Goal: Obtain resource: Download file/media

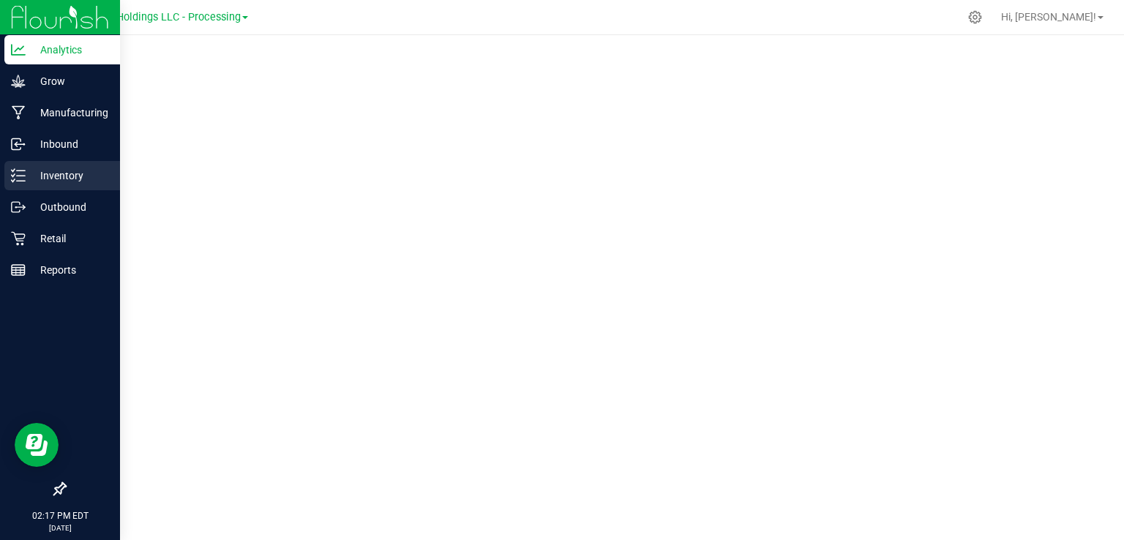
click at [20, 171] on icon at bounding box center [18, 175] width 15 height 15
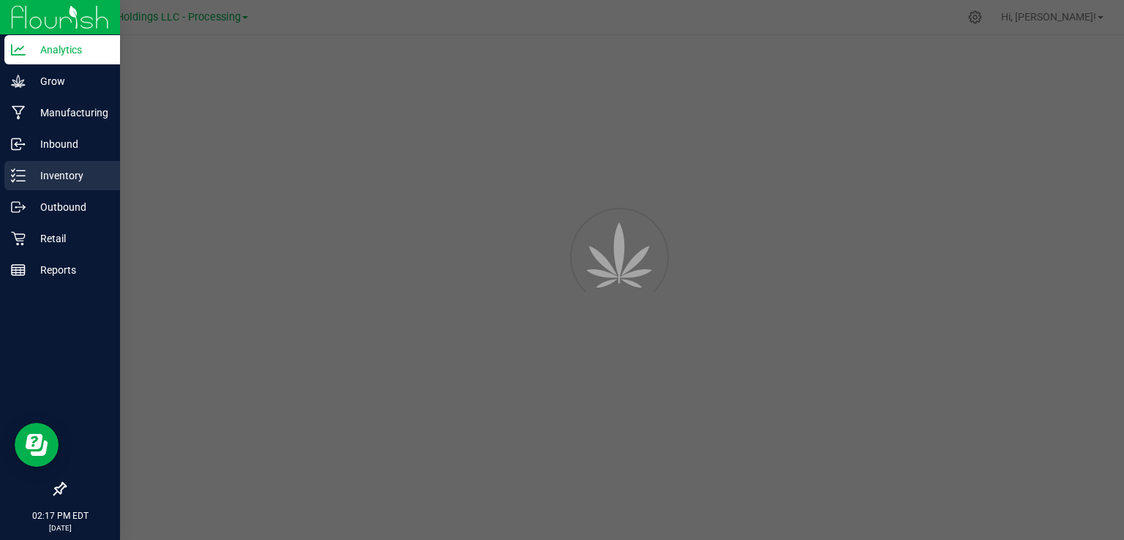
click at [20, 171] on icon at bounding box center [18, 175] width 15 height 15
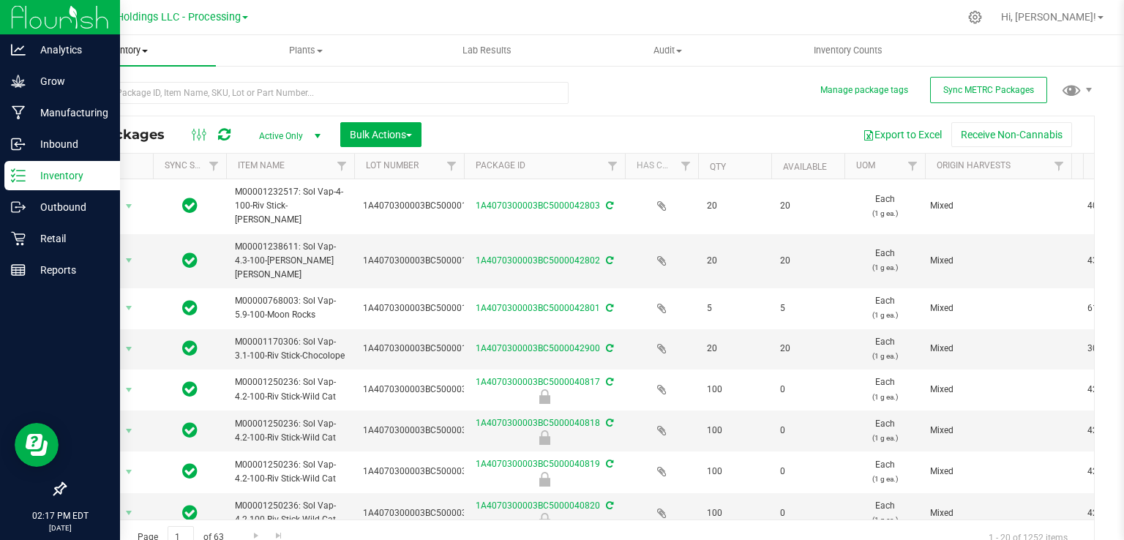
click at [135, 50] on span "Inventory" at bounding box center [125, 50] width 181 height 13
click at [91, 106] on span "All inventory" at bounding box center [84, 106] width 99 height 12
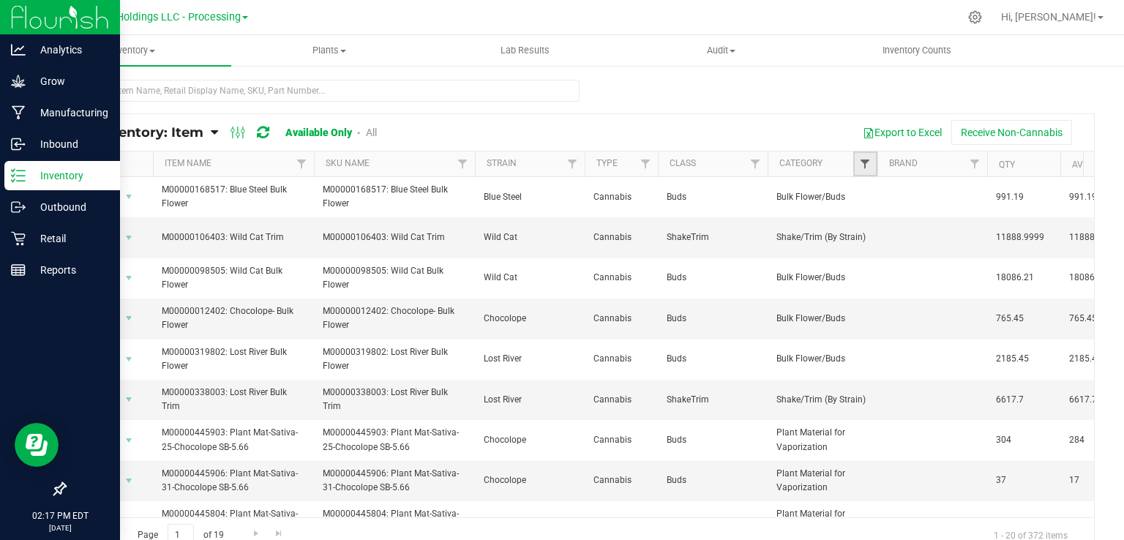
click at [869, 167] on span "Filter" at bounding box center [865, 164] width 12 height 12
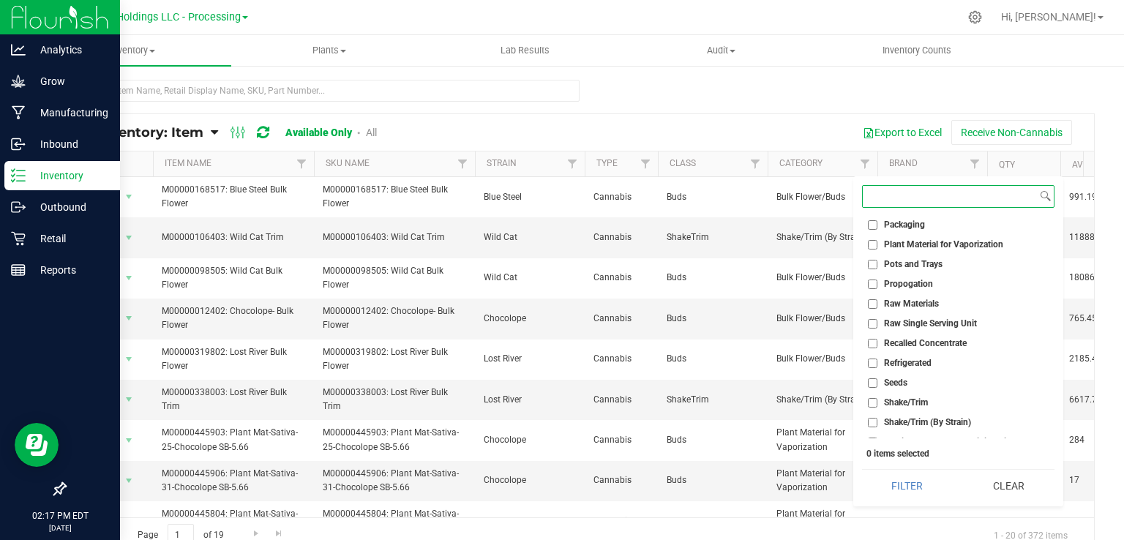
scroll to position [517, 0]
click at [868, 225] on input "Packaging" at bounding box center [873, 224] width 10 height 10
checkbox input "true"
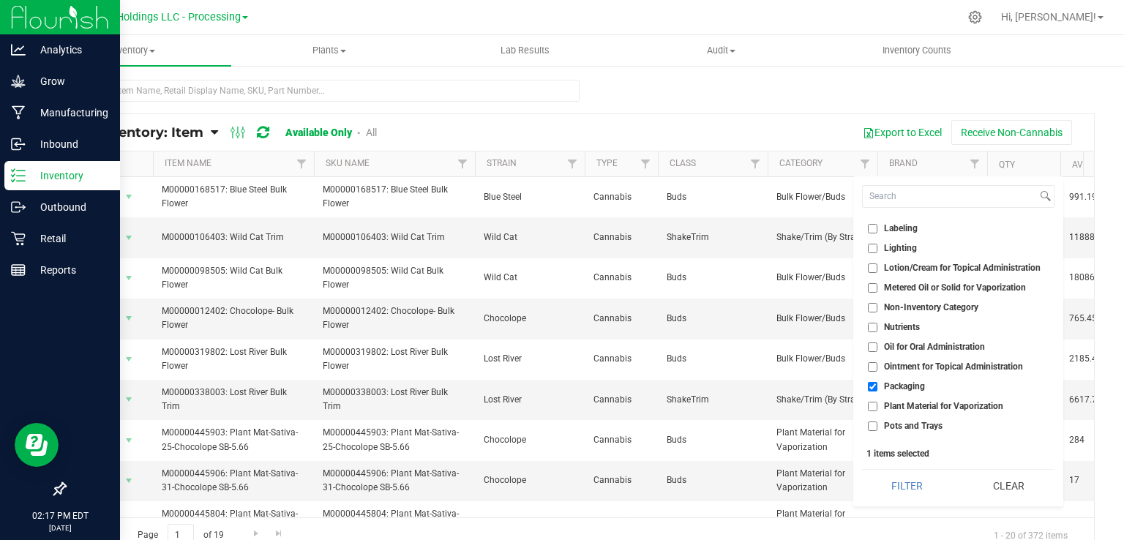
scroll to position [353, 0]
click at [872, 228] on input "Labeling" at bounding box center [873, 230] width 10 height 10
checkbox input "true"
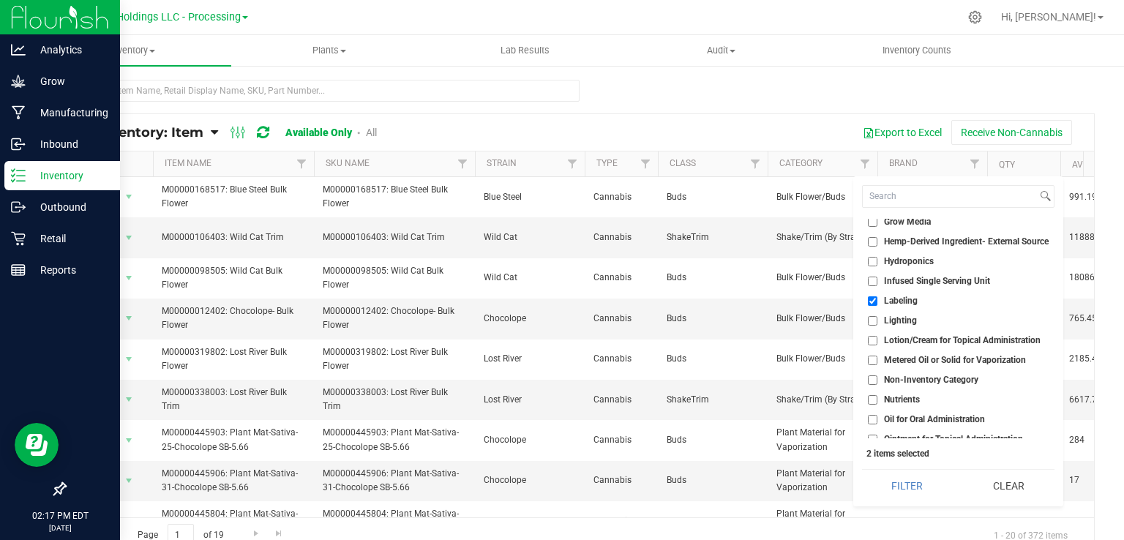
scroll to position [261, 0]
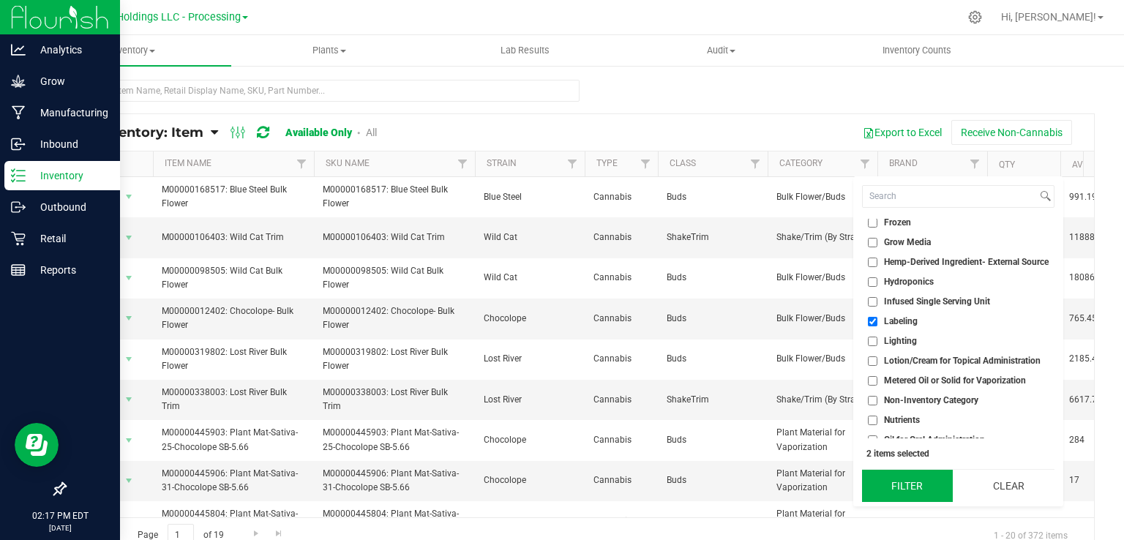
click at [910, 493] on button "Filter" at bounding box center [907, 486] width 91 height 32
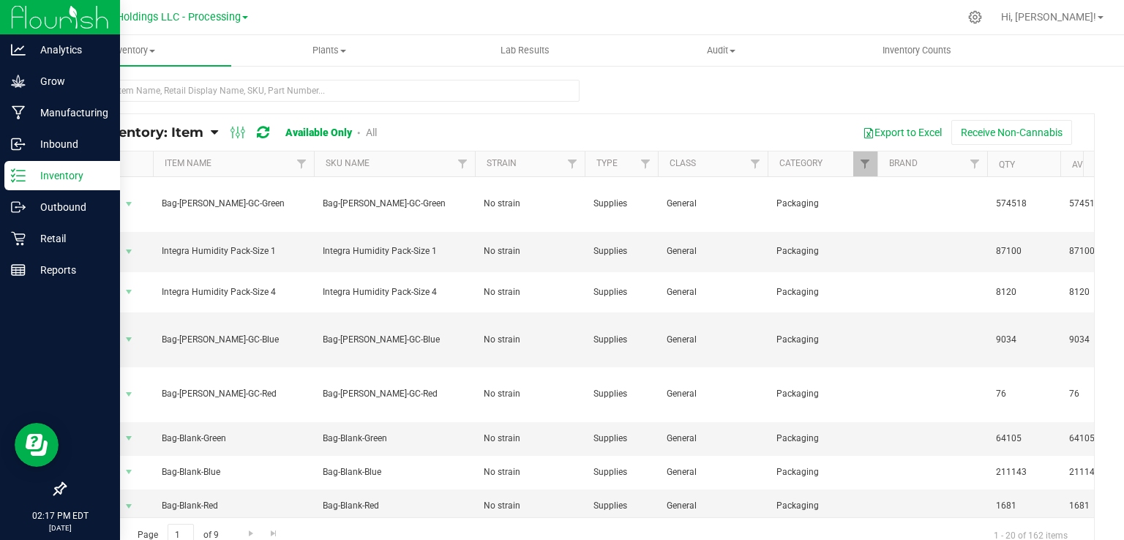
click at [268, 162] on th "Item Name" at bounding box center [233, 164] width 161 height 26
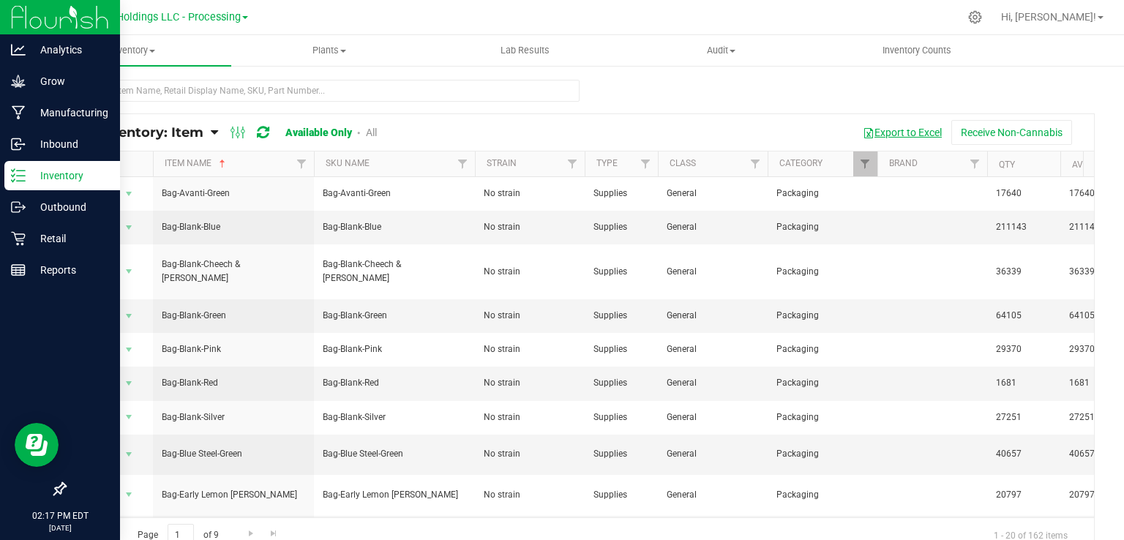
click at [911, 138] on button "Export to Excel" at bounding box center [902, 132] width 98 height 25
